Goal: Task Accomplishment & Management: Manage account settings

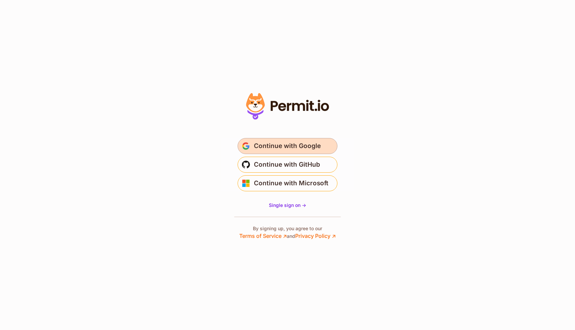
click at [269, 146] on span "Continue with Google" at bounding box center [287, 146] width 67 height 11
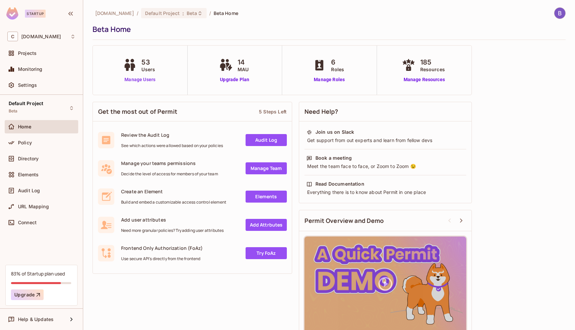
click at [127, 79] on link "Manage Users" at bounding box center [139, 79] width 37 height 7
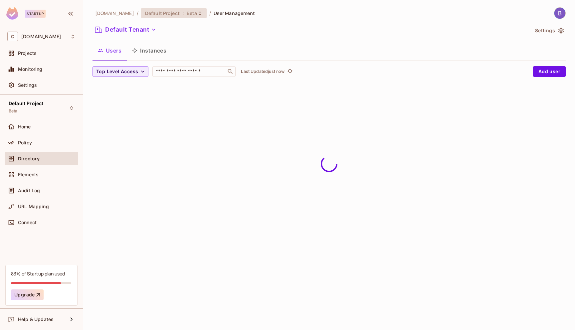
click at [167, 10] on div "Default Project : Beta" at bounding box center [174, 13] width 66 height 10
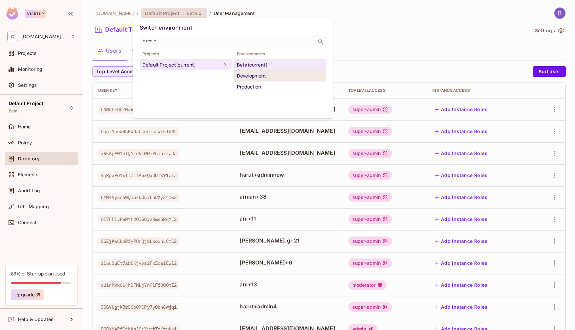
click at [259, 78] on div "Development" at bounding box center [280, 76] width 87 height 8
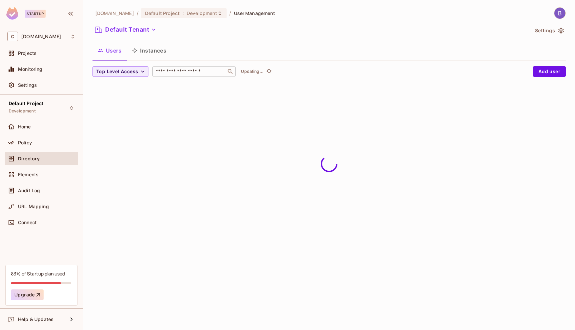
click at [177, 72] on input "text" at bounding box center [189, 71] width 70 height 7
type input "****"
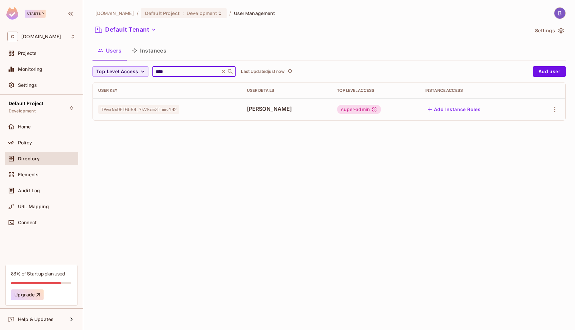
click at [298, 143] on div "chalkboard.io / Default Project : Development / User Management Default Tenant …" at bounding box center [329, 165] width 492 height 330
click at [406, 106] on div "super-admin" at bounding box center [376, 109] width 78 height 9
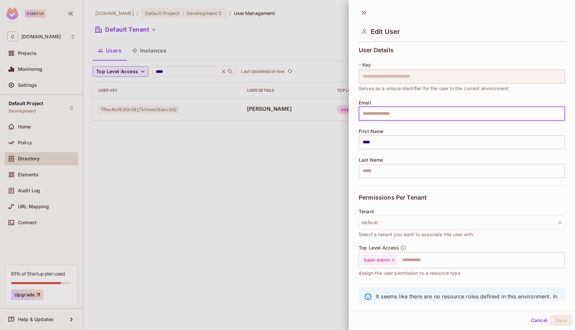
click at [554, 109] on input "text" at bounding box center [462, 114] width 206 height 14
click at [290, 144] on div at bounding box center [287, 165] width 575 height 330
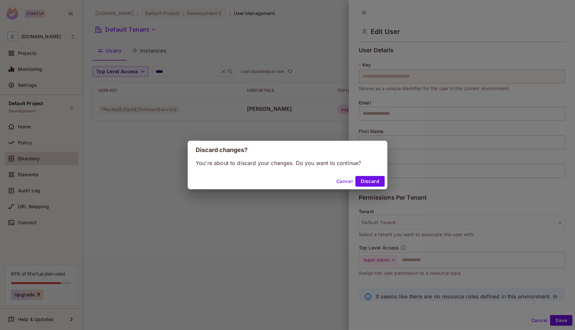
click at [341, 179] on button "Cancel" at bounding box center [345, 181] width 22 height 11
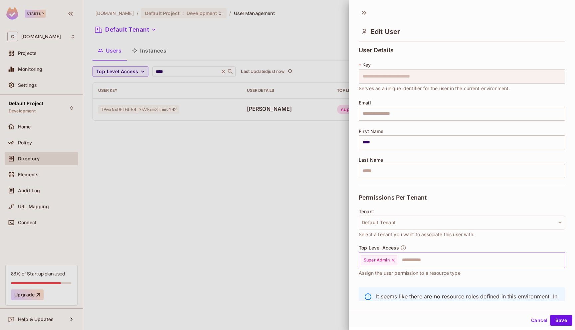
click at [446, 259] on input "text" at bounding box center [475, 260] width 154 height 13
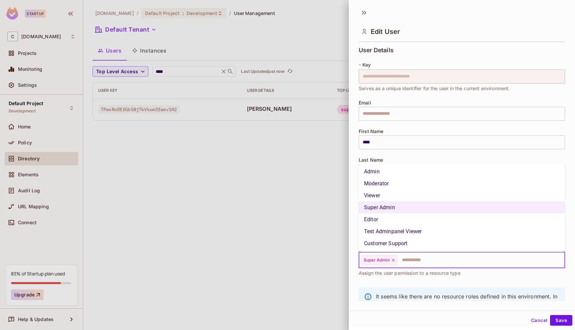
click at [405, 184] on li "Moderator" at bounding box center [462, 184] width 206 height 12
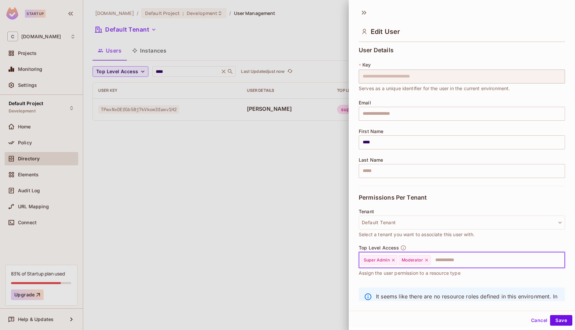
click at [456, 261] on input "text" at bounding box center [491, 260] width 121 height 13
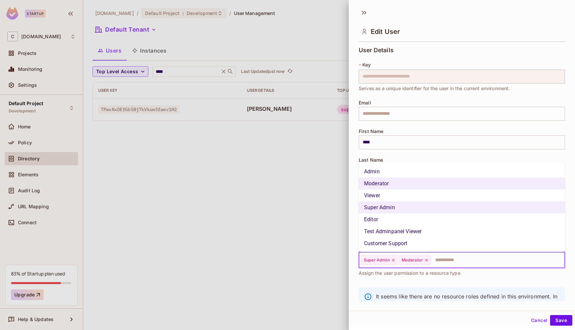
click at [412, 174] on li "Admin" at bounding box center [462, 172] width 206 height 12
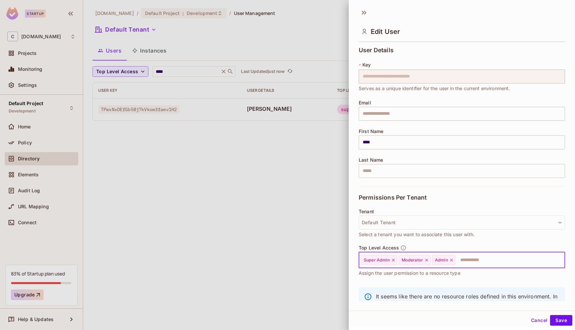
click at [473, 257] on input "text" at bounding box center [504, 260] width 96 height 13
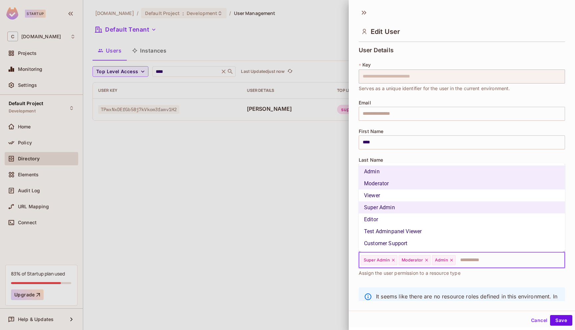
click at [416, 231] on li "Test Adminpanel Viewer" at bounding box center [462, 232] width 206 height 12
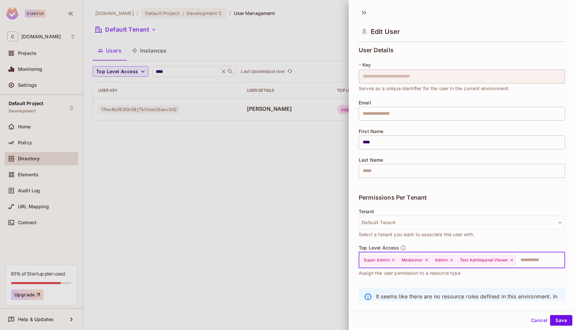
click at [514, 260] on icon at bounding box center [511, 260] width 5 height 5
click at [452, 261] on icon at bounding box center [451, 260] width 5 height 5
click at [532, 320] on button "Cancel" at bounding box center [539, 320] width 22 height 11
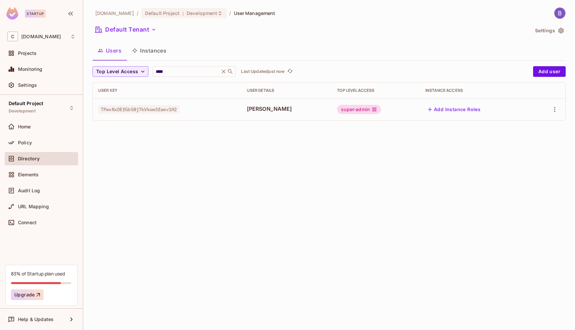
click at [211, 230] on div "chalkboard.io / Default Project : Development / User Management Default Tenant …" at bounding box center [329, 165] width 492 height 330
